Goal: Task Accomplishment & Management: Complete application form

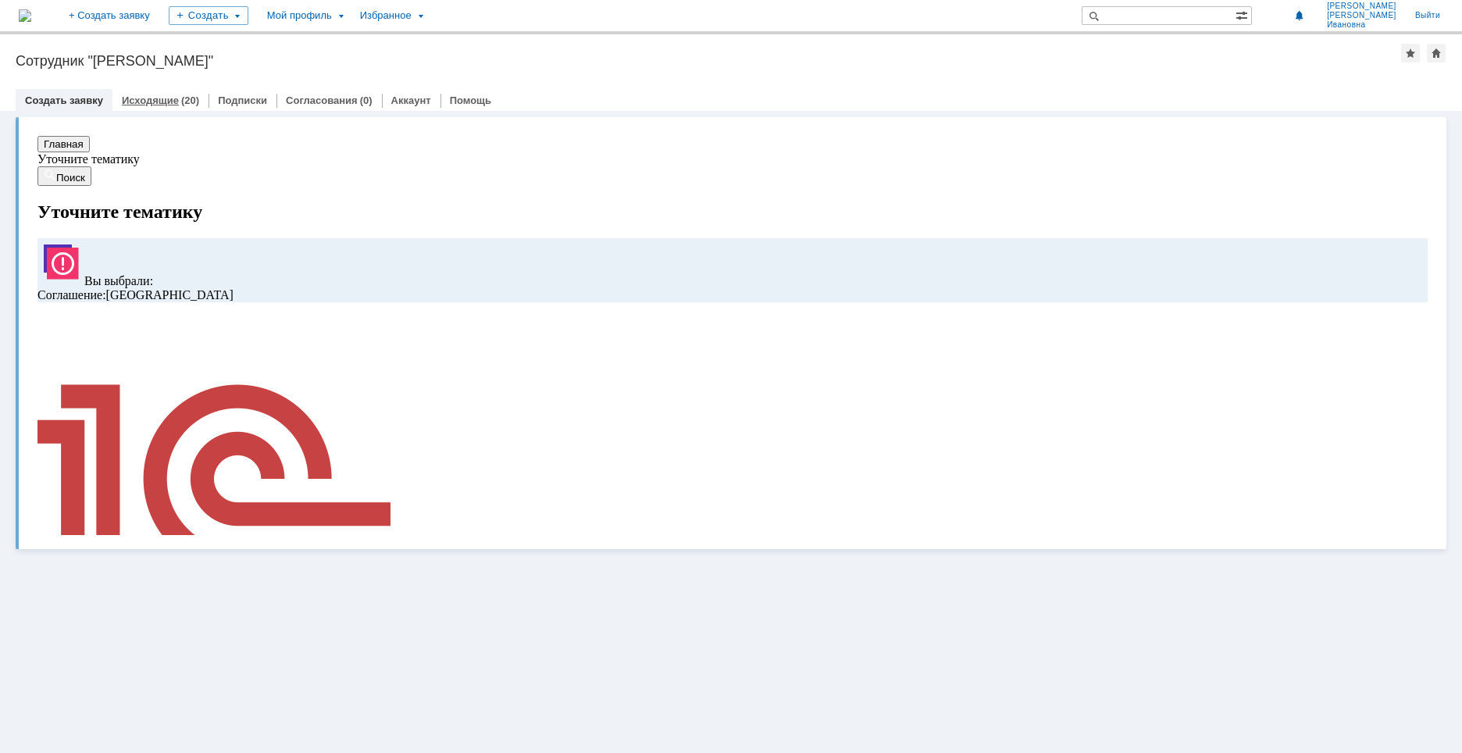
click at [162, 102] on link "Исходящие" at bounding box center [150, 101] width 57 height 12
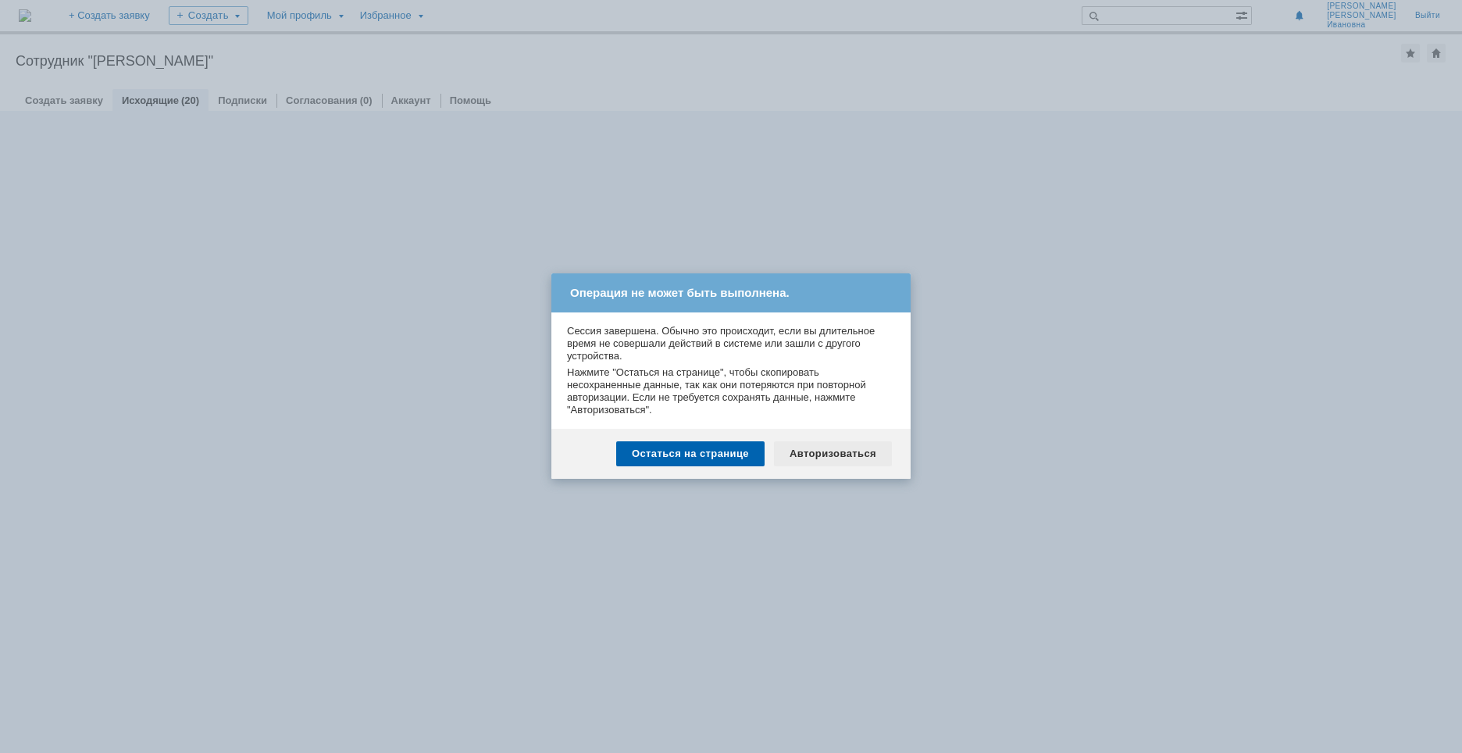
click at [820, 457] on div "Авторизоваться" at bounding box center [833, 453] width 118 height 25
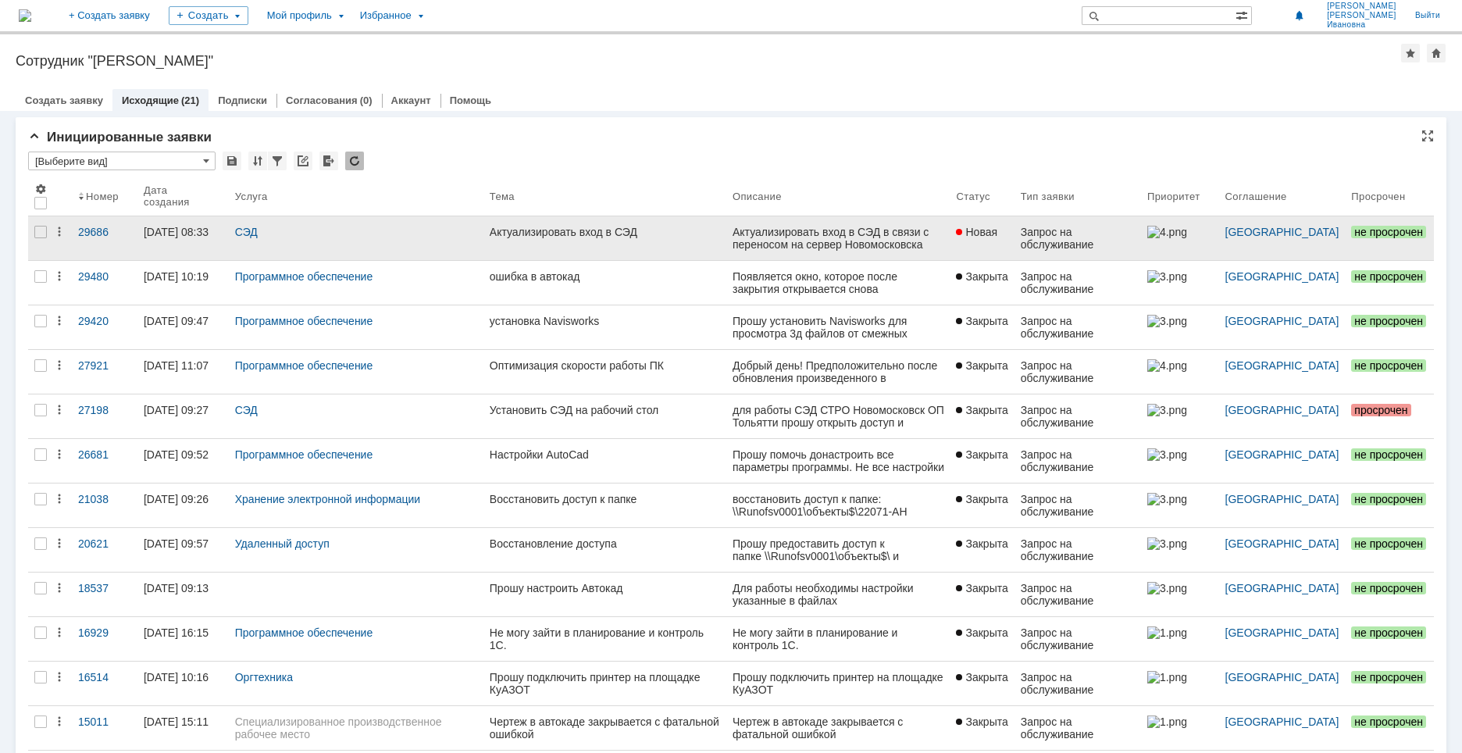
click at [748, 232] on link at bounding box center [839, 238] width 224 height 44
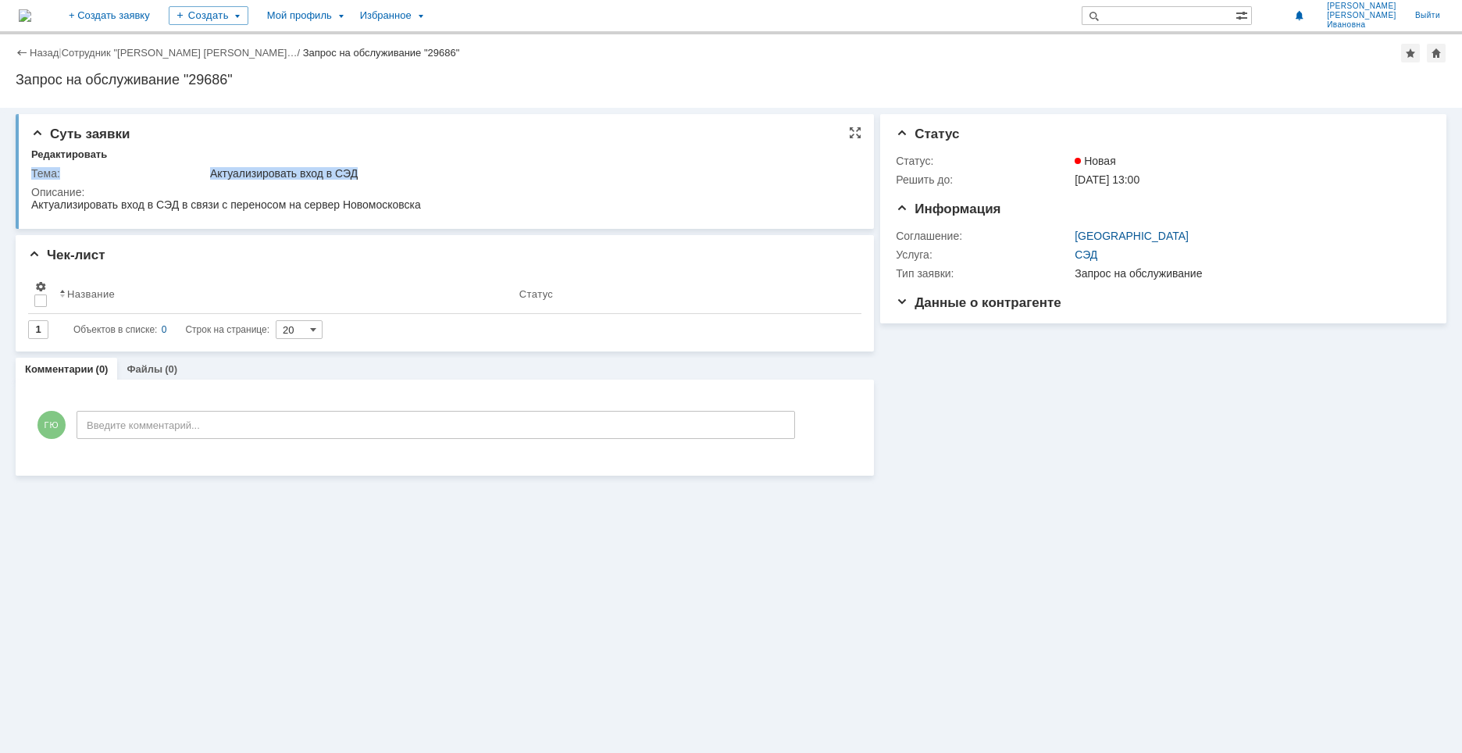
drag, startPoint x: 30, startPoint y: 205, endPoint x: 155, endPoint y: 215, distance: 125.3
click at [155, 215] on div "Суть заявки Редактировать Тема: Актуализировать вход в СЭД Описание:" at bounding box center [445, 171] width 859 height 115
click at [428, 205] on html "Актуализировать вход в СЭД в связи с переносом на сервер Новомосковска" at bounding box center [442, 205] width 822 height 14
drag, startPoint x: 420, startPoint y: 208, endPoint x: 33, endPoint y: 208, distance: 387.5
click at [33, 208] on div "Актуализировать вход в СЭД в связи с переносом на сервер Новомосковска" at bounding box center [226, 204] width 390 height 12
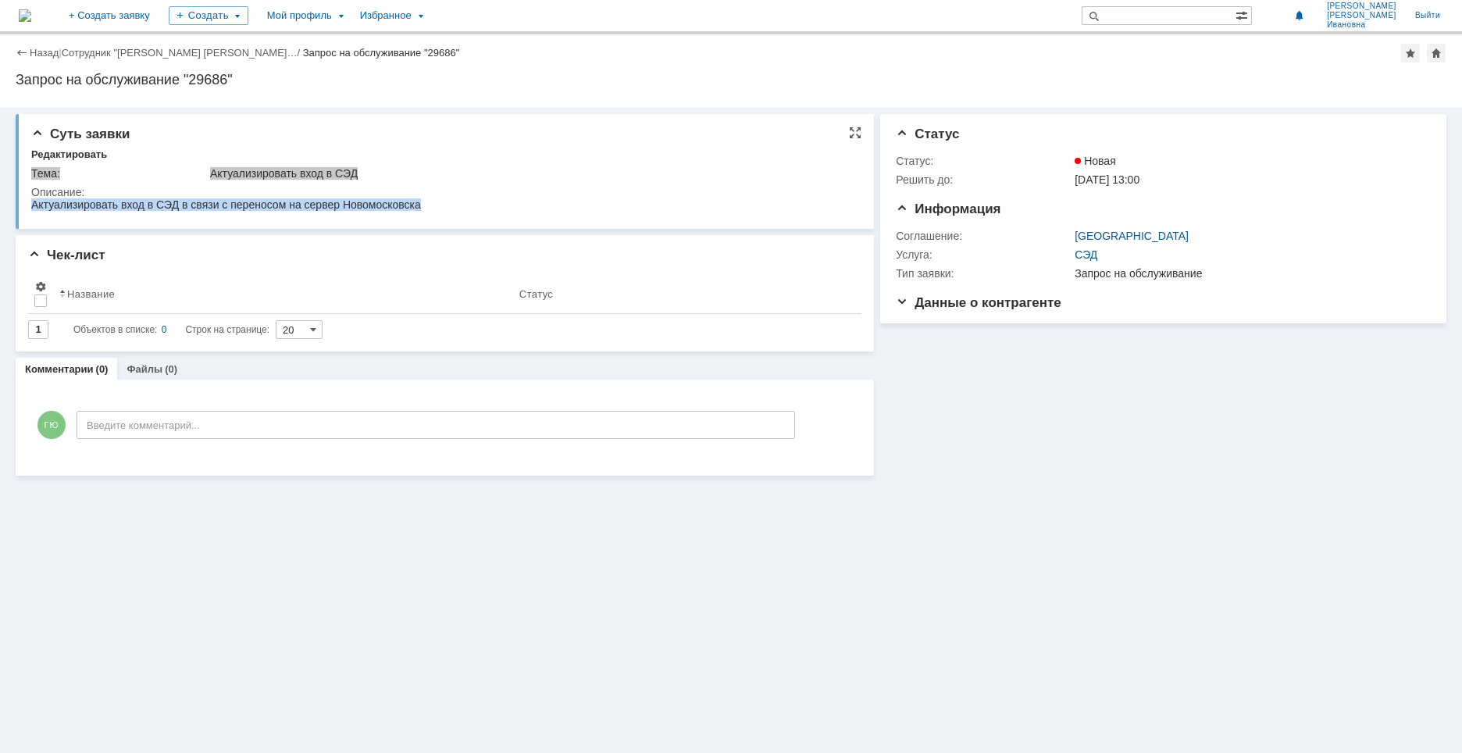
copy div "Актуализировать вход в СЭД в связи с переносом на сервер Новомосковска"
click at [935, 620] on div "Суть заявки Редактировать Тема: Актуализировать вход в СЭД Описание: Чек-лист Р…" at bounding box center [731, 430] width 1462 height 645
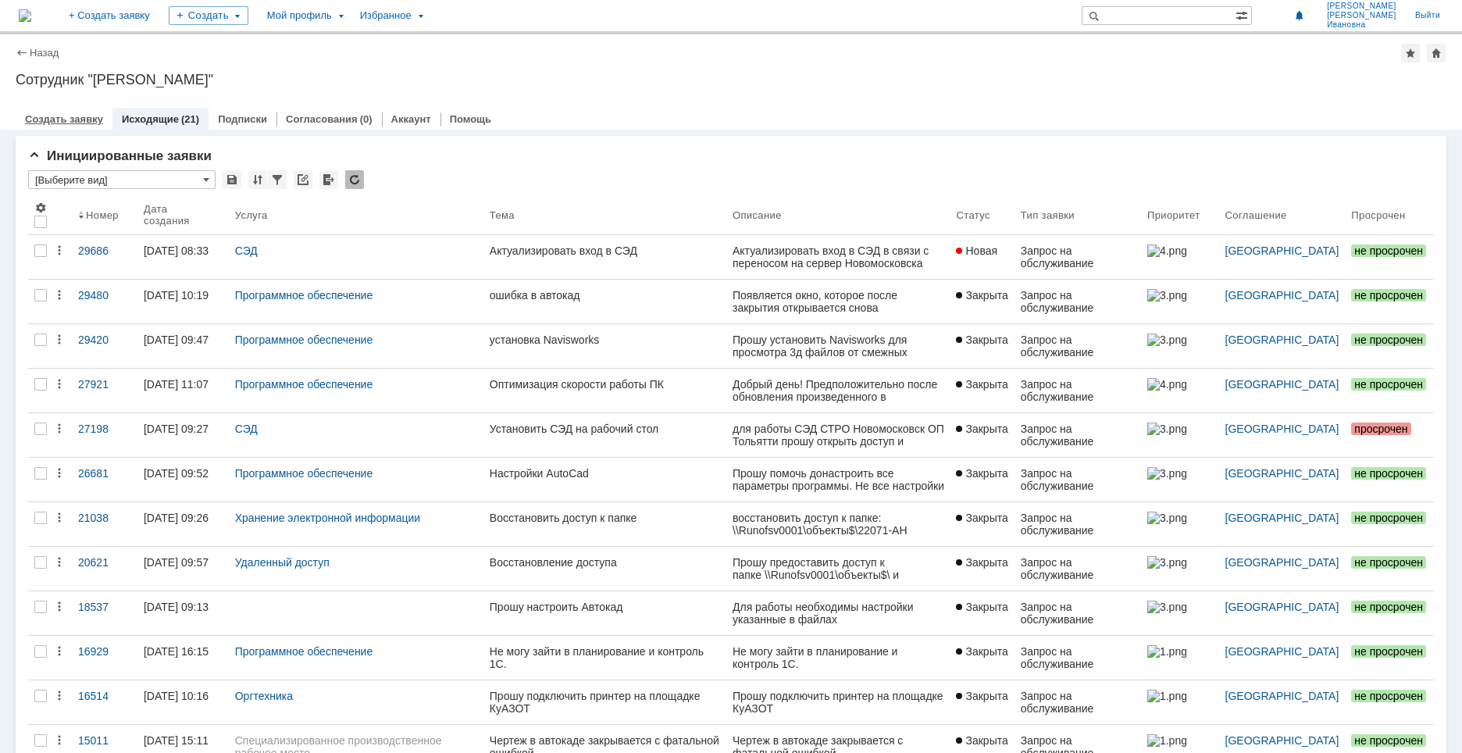
click at [87, 124] on link "Создать заявку" at bounding box center [64, 119] width 78 height 12
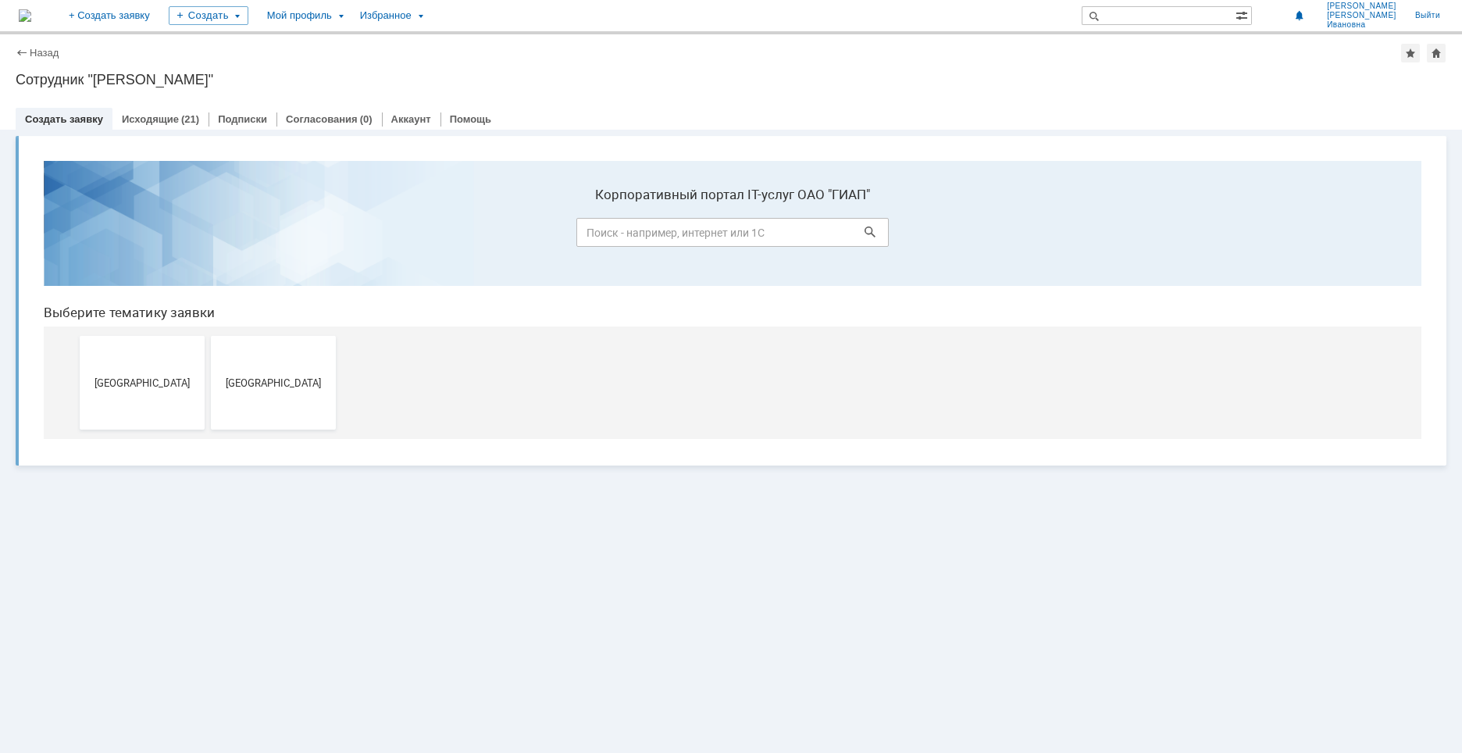
click at [424, 641] on div "Витрина услуг Инициированные заявки * [Выберите вид] Результаты поиска: Изменит…" at bounding box center [731, 441] width 1462 height 623
